Goal: Transaction & Acquisition: Purchase product/service

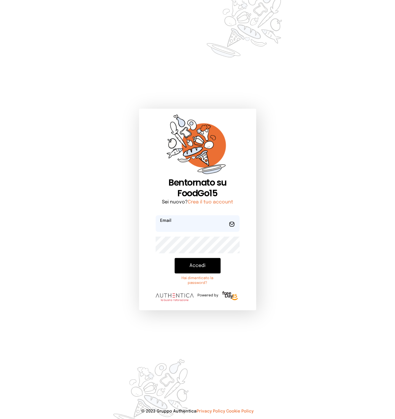
type input "**********"
click at [82, 379] on div "**********" at bounding box center [197, 209] width 395 height 419
click at [199, 262] on button "Accedi" at bounding box center [198, 265] width 46 height 15
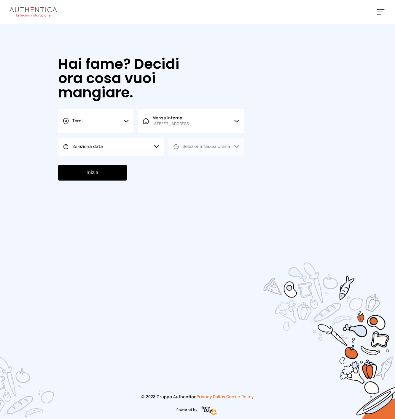
click at [103, 129] on button "Terni" at bounding box center [95, 121] width 75 height 24
click at [96, 147] on li "Terni" at bounding box center [95, 141] width 75 height 16
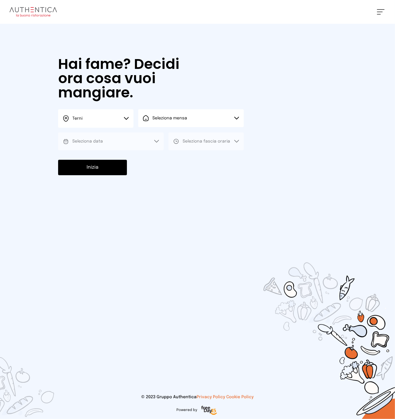
click at [181, 121] on span "Seleziona mensa" at bounding box center [170, 118] width 35 height 6
click at [175, 137] on span "Mensa interna" at bounding box center [172, 135] width 38 height 6
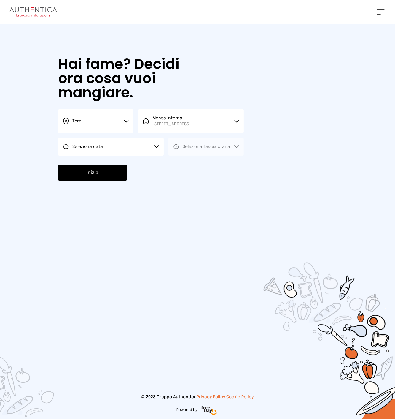
click at [119, 150] on button "Seleziona data" at bounding box center [111, 147] width 106 height 18
drag, startPoint x: 107, startPoint y: 167, endPoint x: 143, endPoint y: 163, distance: 35.4
click at [108, 167] on li "[DATE], [DATE]" at bounding box center [111, 163] width 106 height 15
click at [196, 148] on button "Seleziona fascia oraria" at bounding box center [206, 147] width 75 height 18
click at [188, 166] on span "Pranzo" at bounding box center [190, 163] width 14 height 6
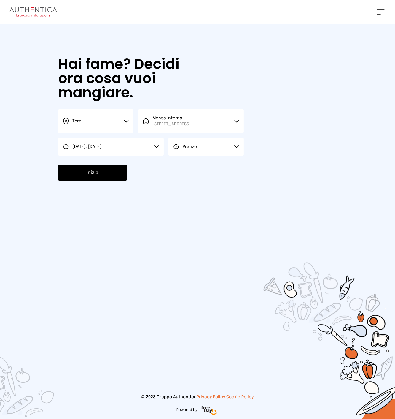
click at [116, 178] on button "Inizia" at bounding box center [92, 172] width 69 height 15
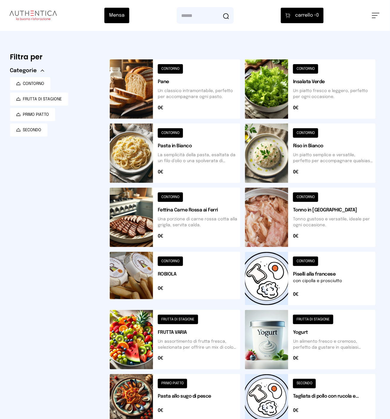
click at [180, 91] on button at bounding box center [175, 88] width 131 height 59
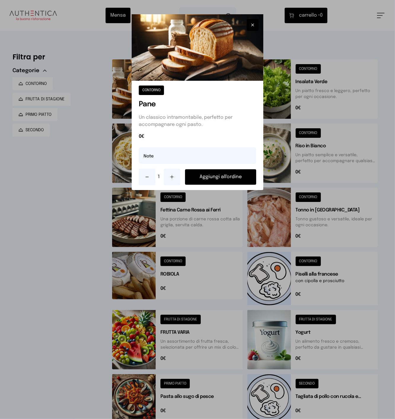
click at [215, 175] on button "Aggiungi all'ordine" at bounding box center [220, 176] width 71 height 15
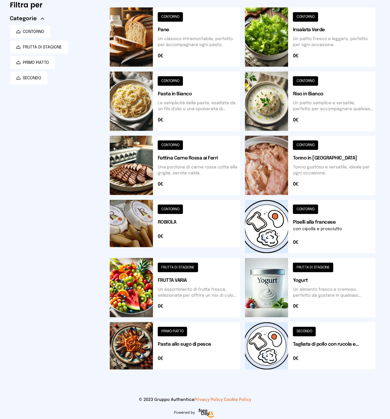
scroll to position [55, 0]
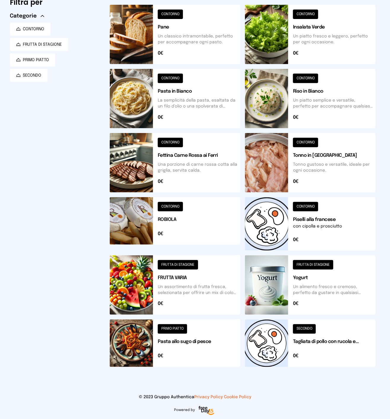
click at [327, 292] on button at bounding box center [310, 284] width 131 height 59
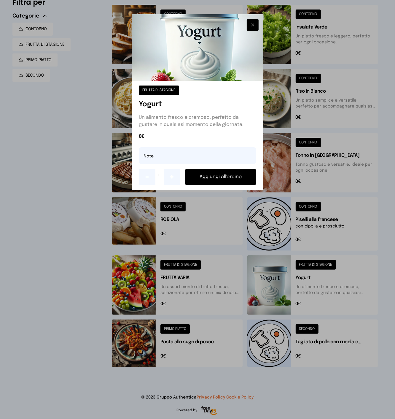
click at [173, 177] on icon at bounding box center [172, 177] width 5 height 5
drag, startPoint x: 201, startPoint y: 179, endPoint x: 220, endPoint y: 176, distance: 19.2
click at [201, 178] on button "Aggiungi all'ordine" at bounding box center [220, 176] width 71 height 15
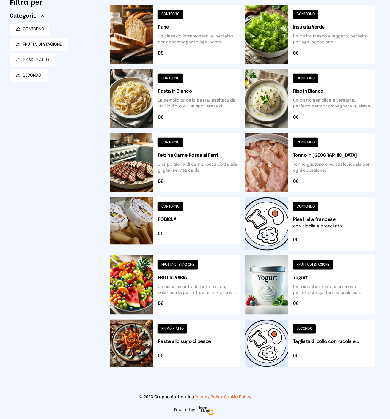
click at [202, 173] on button at bounding box center [175, 162] width 131 height 59
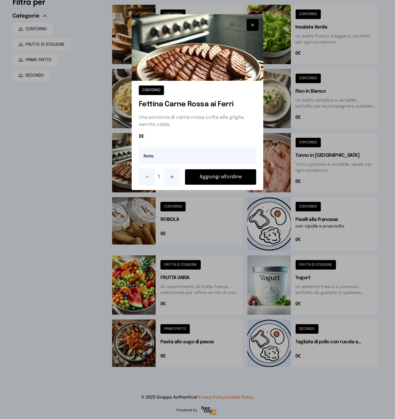
click at [195, 174] on button "Aggiungi all'ordine" at bounding box center [220, 176] width 71 height 15
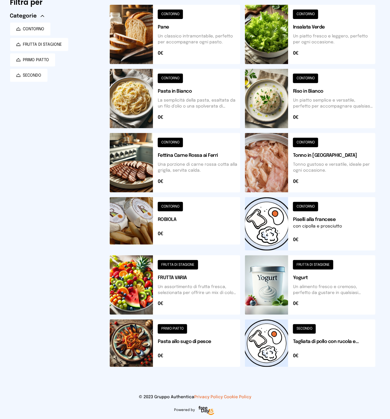
click at [335, 225] on button at bounding box center [310, 223] width 131 height 53
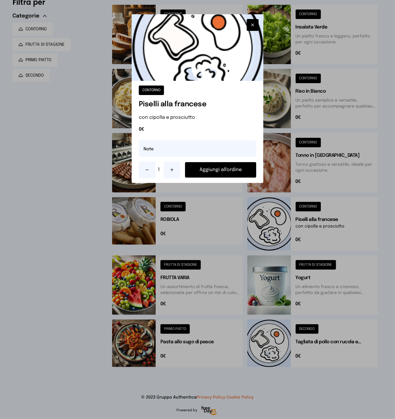
click at [211, 168] on button "Aggiungi all'ordine" at bounding box center [220, 169] width 71 height 15
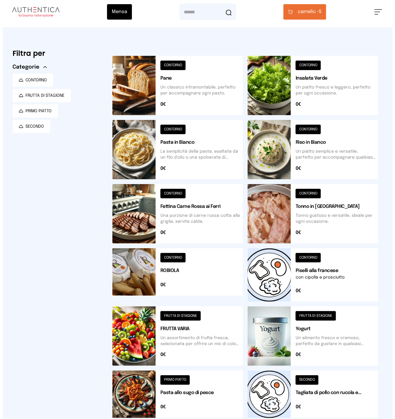
scroll to position [0, 0]
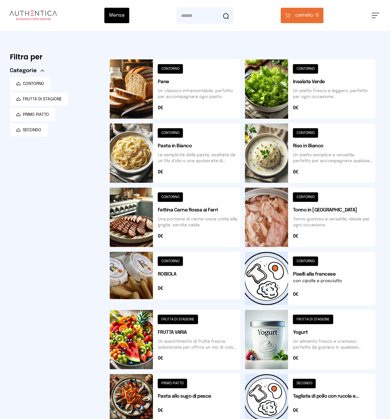
click at [174, 337] on button at bounding box center [175, 339] width 131 height 59
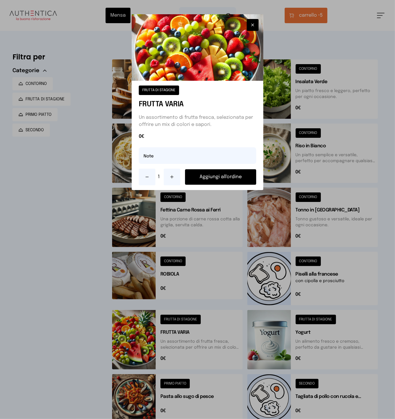
click at [175, 175] on button at bounding box center [172, 177] width 17 height 17
click at [197, 175] on button "Aggiungi all'ordine" at bounding box center [220, 176] width 71 height 15
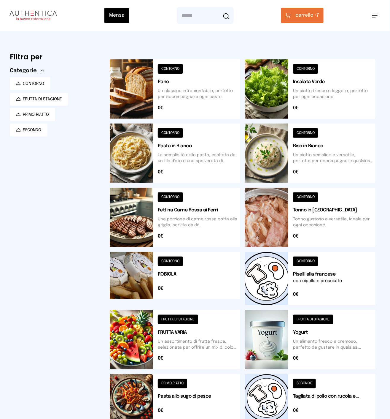
click at [307, 18] on span "carrello •" at bounding box center [306, 15] width 21 height 7
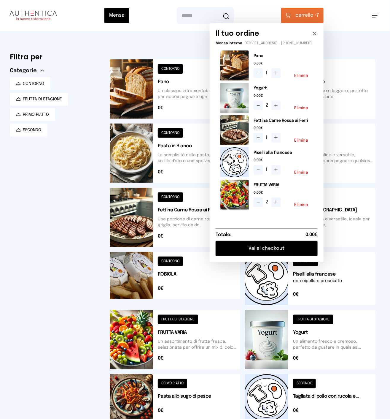
click at [279, 205] on icon at bounding box center [276, 202] width 5 height 5
click at [270, 251] on button "Vai al checkout" at bounding box center [267, 248] width 102 height 15
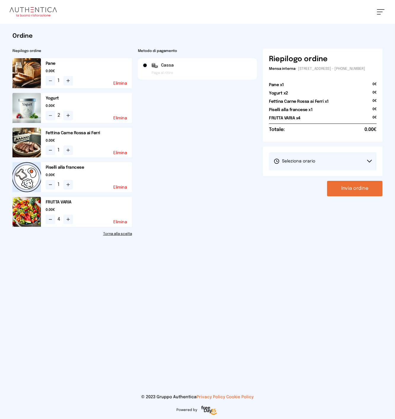
click at [314, 164] on span "Seleziona orario" at bounding box center [295, 161] width 42 height 6
click at [297, 181] on span "1° Turno (13:00 - 15:00)" at bounding box center [296, 178] width 45 height 6
click at [340, 192] on button "Invia ordine" at bounding box center [355, 188] width 56 height 15
